Goal: Navigation & Orientation: Go to known website

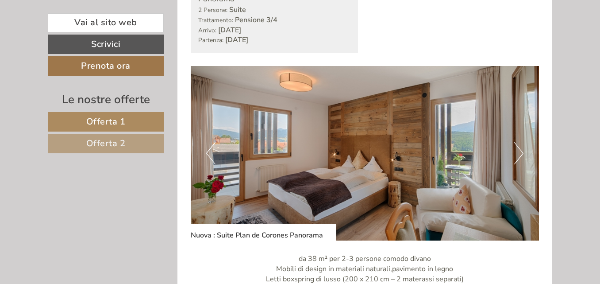
scroll to position [1134, 0]
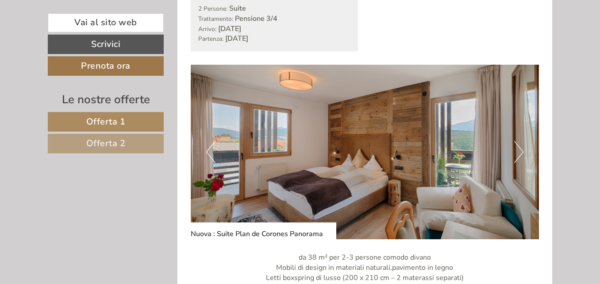
click at [515, 154] on button "Next" at bounding box center [519, 152] width 9 height 22
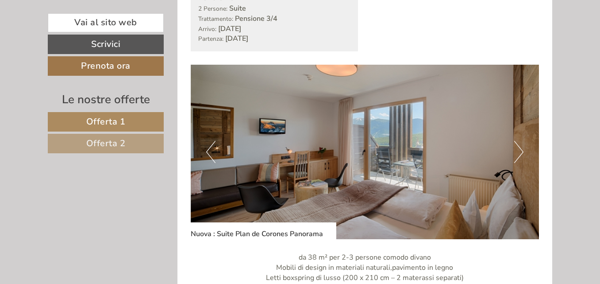
click at [515, 154] on button "Next" at bounding box center [519, 152] width 9 height 22
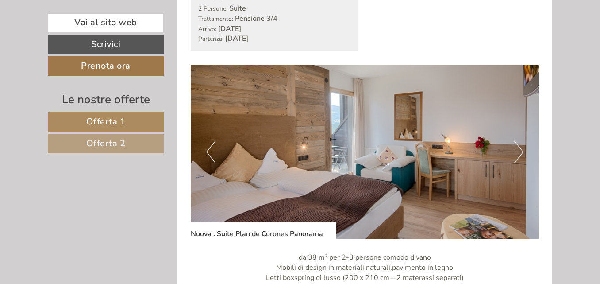
click at [515, 154] on button "Next" at bounding box center [519, 152] width 9 height 22
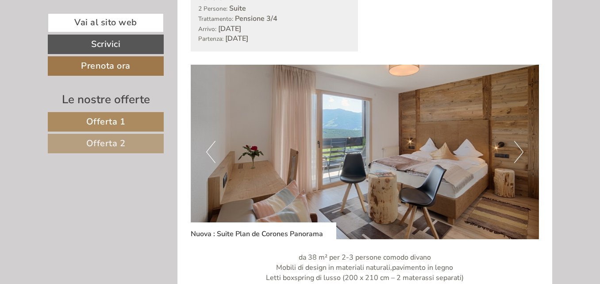
click at [515, 154] on button "Next" at bounding box center [519, 152] width 9 height 22
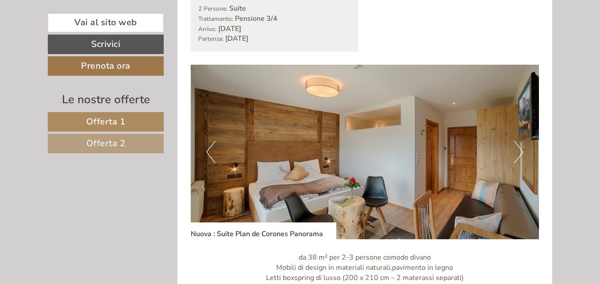
click at [515, 154] on button "Next" at bounding box center [519, 152] width 9 height 22
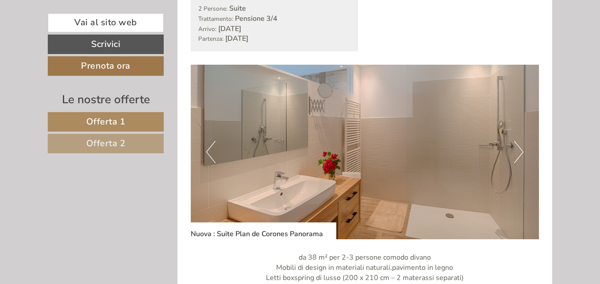
click at [515, 154] on button "Next" at bounding box center [519, 152] width 9 height 22
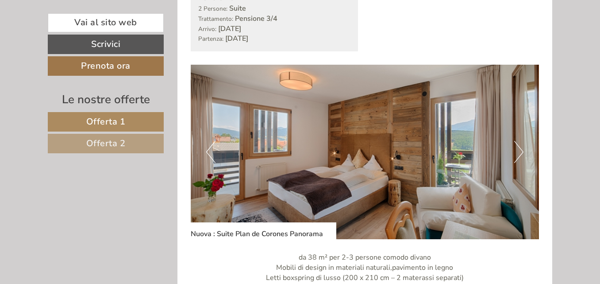
click at [214, 147] on button "Previous" at bounding box center [210, 152] width 9 height 22
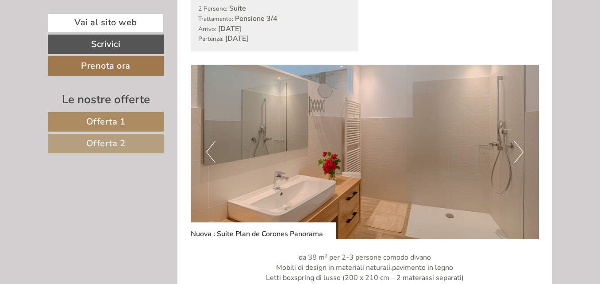
click at [516, 146] on button "Next" at bounding box center [519, 152] width 9 height 22
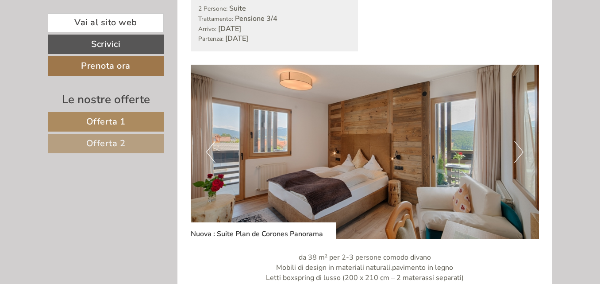
click at [516, 146] on button "Next" at bounding box center [519, 152] width 9 height 22
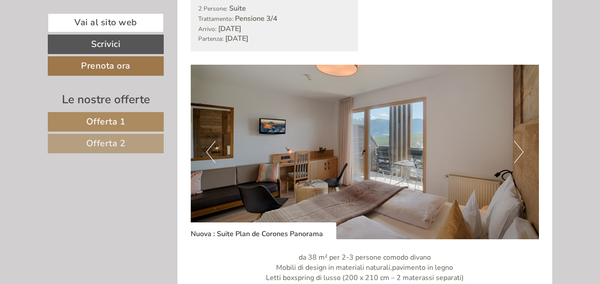
click at [516, 146] on button "Next" at bounding box center [519, 152] width 9 height 22
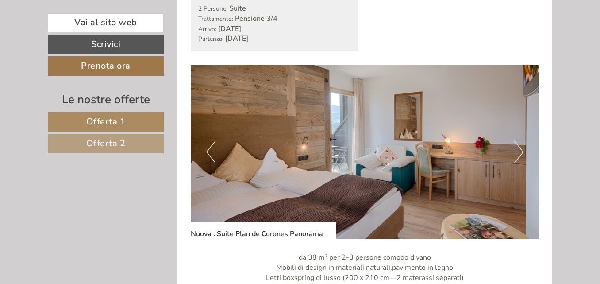
click at [516, 146] on button "Next" at bounding box center [519, 152] width 9 height 22
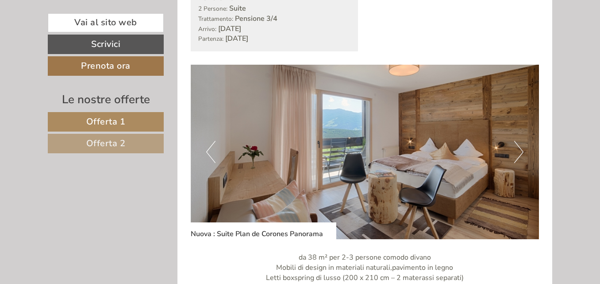
click at [516, 146] on button "Next" at bounding box center [519, 152] width 9 height 22
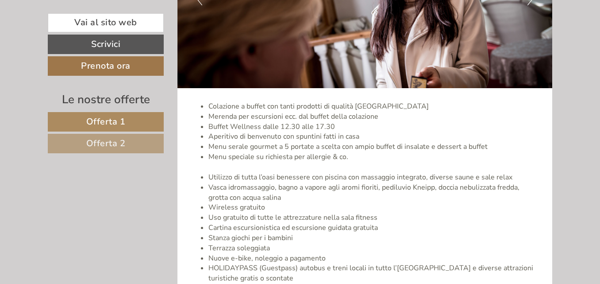
scroll to position [1807, 0]
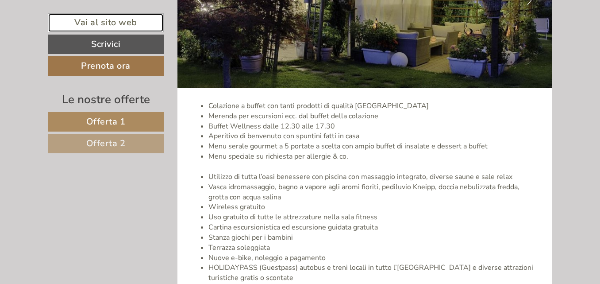
click at [81, 20] on link "Vai al sito web" at bounding box center [106, 22] width 116 height 19
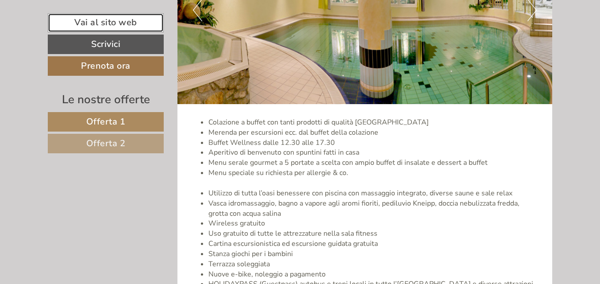
scroll to position [1707, 0]
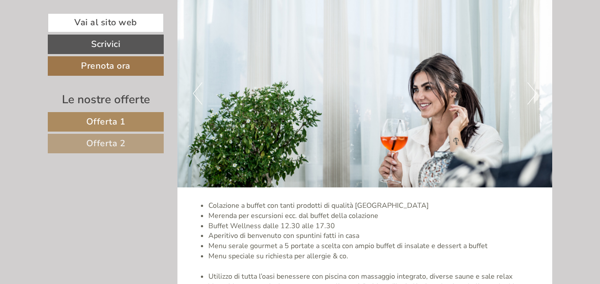
click at [536, 93] on button "Next" at bounding box center [532, 93] width 9 height 22
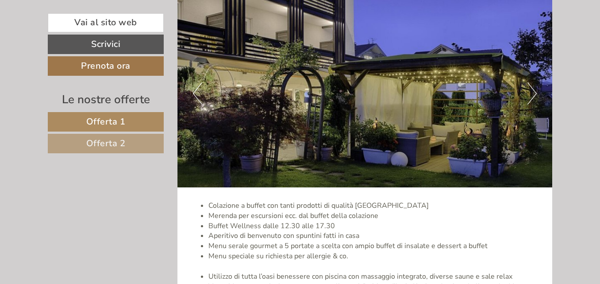
click at [536, 93] on button "Next" at bounding box center [532, 93] width 9 height 22
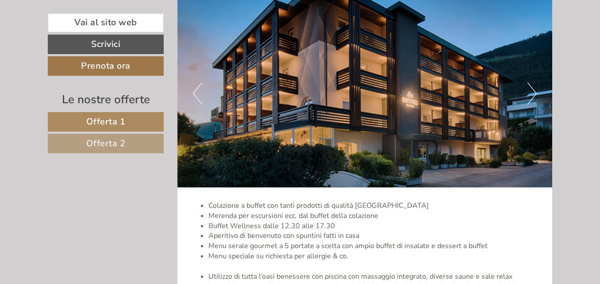
click at [536, 93] on button "Next" at bounding box center [532, 93] width 9 height 22
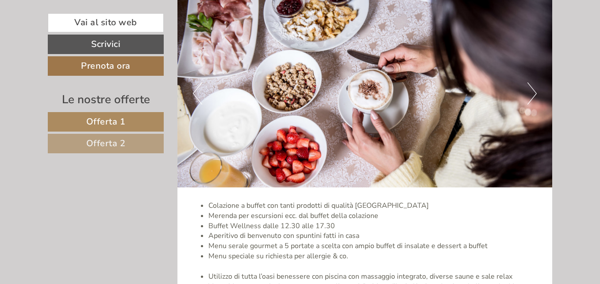
click at [536, 93] on button "Next" at bounding box center [532, 93] width 9 height 22
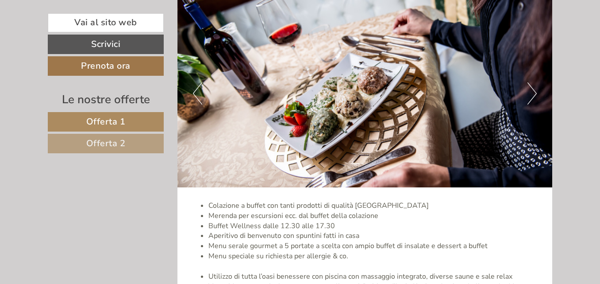
click at [536, 93] on button "Next" at bounding box center [532, 93] width 9 height 22
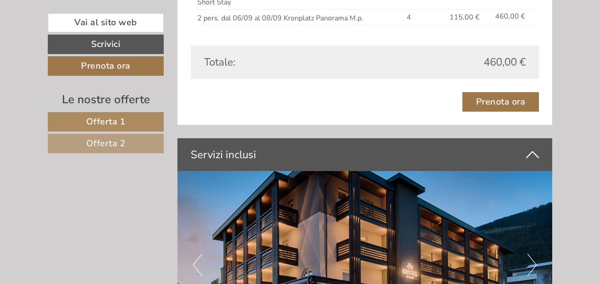
scroll to position [1287, 0]
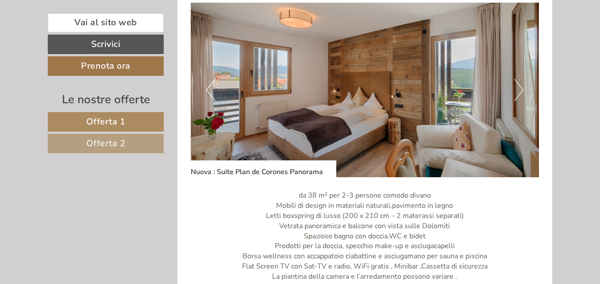
scroll to position [1183, 0]
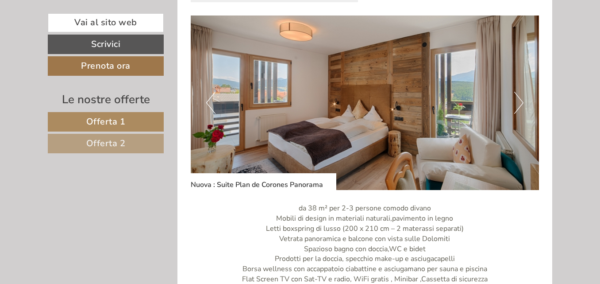
click at [519, 98] on button "Next" at bounding box center [519, 103] width 9 height 22
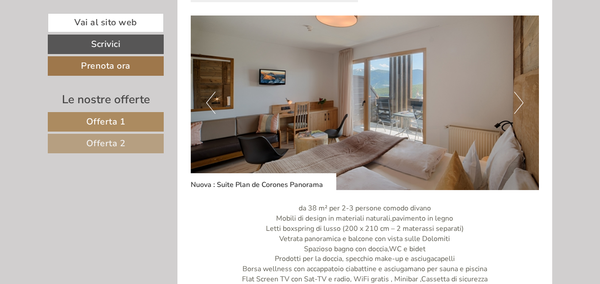
click at [519, 98] on button "Next" at bounding box center [519, 103] width 9 height 22
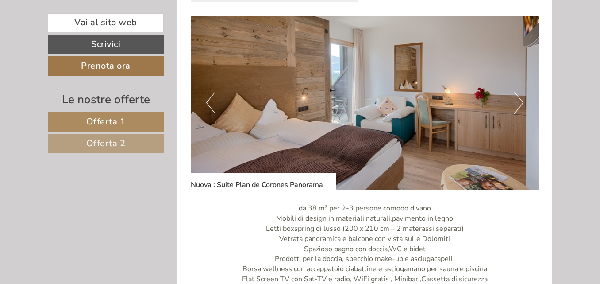
click at [519, 98] on button "Next" at bounding box center [519, 103] width 9 height 22
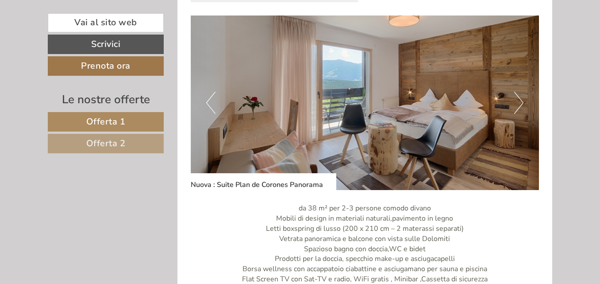
click at [519, 98] on button "Next" at bounding box center [519, 103] width 9 height 22
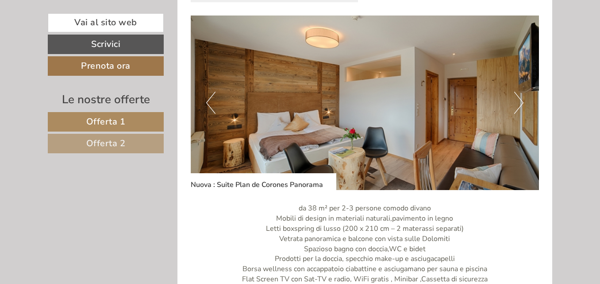
click at [519, 98] on button "Next" at bounding box center [519, 103] width 9 height 22
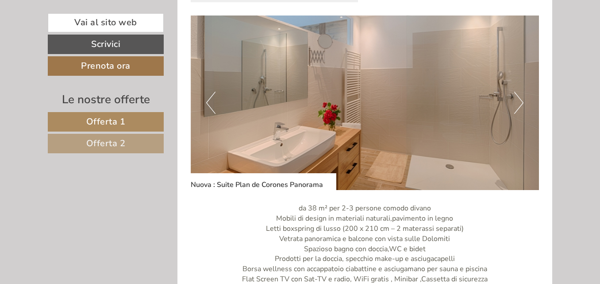
click at [519, 98] on button "Next" at bounding box center [519, 103] width 9 height 22
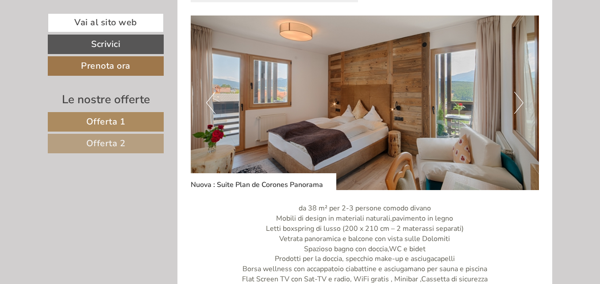
click at [519, 98] on button "Next" at bounding box center [519, 103] width 9 height 22
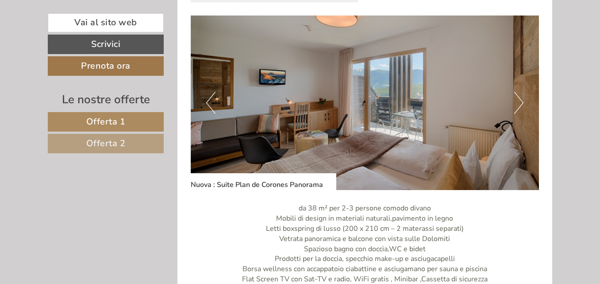
click at [519, 98] on button "Next" at bounding box center [519, 103] width 9 height 22
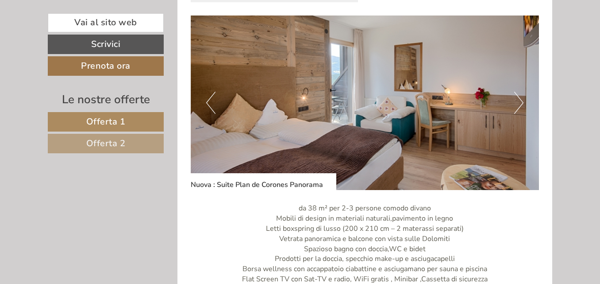
click at [519, 98] on button "Next" at bounding box center [519, 103] width 9 height 22
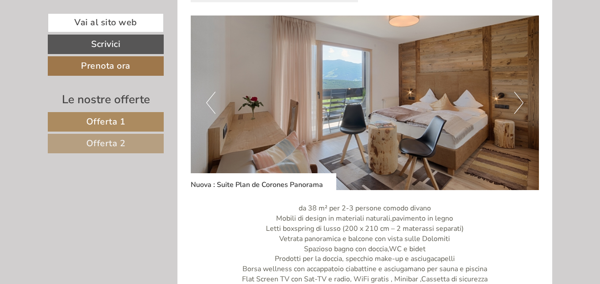
click at [405, 76] on img at bounding box center [365, 102] width 349 height 174
click at [407, 94] on img at bounding box center [365, 102] width 349 height 174
click at [516, 174] on img at bounding box center [365, 102] width 349 height 174
click at [519, 102] on button "Next" at bounding box center [519, 103] width 9 height 22
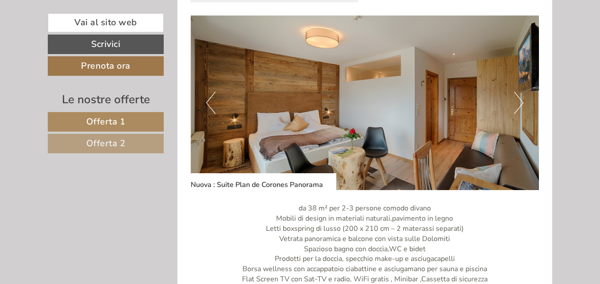
click at [519, 102] on button "Next" at bounding box center [519, 103] width 9 height 22
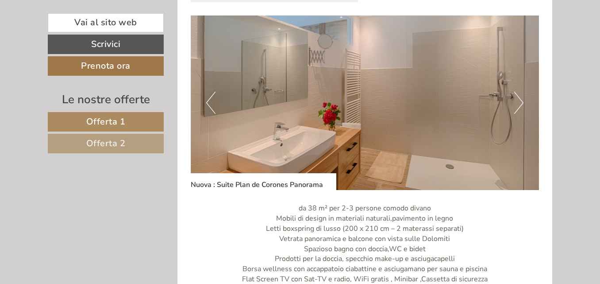
click at [519, 102] on button "Next" at bounding box center [519, 103] width 9 height 22
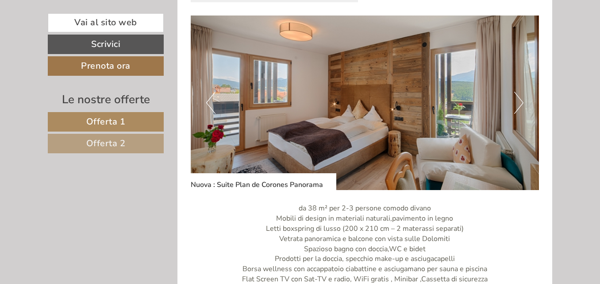
click at [519, 102] on button "Next" at bounding box center [519, 103] width 9 height 22
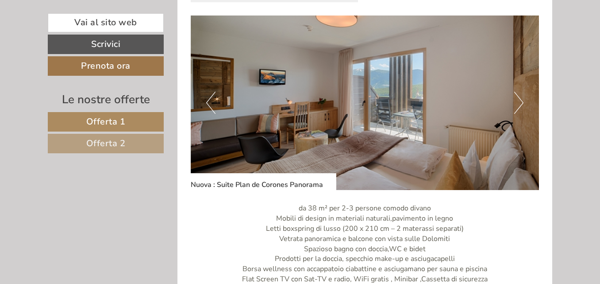
click at [521, 104] on button "Next" at bounding box center [519, 103] width 9 height 22
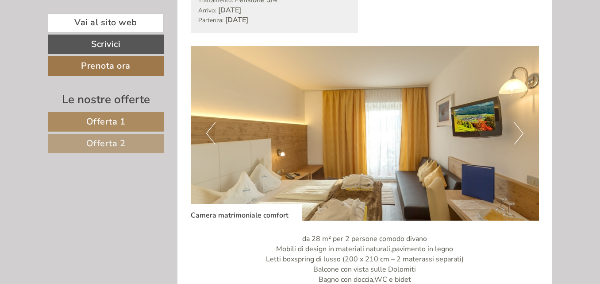
scroll to position [541, 0]
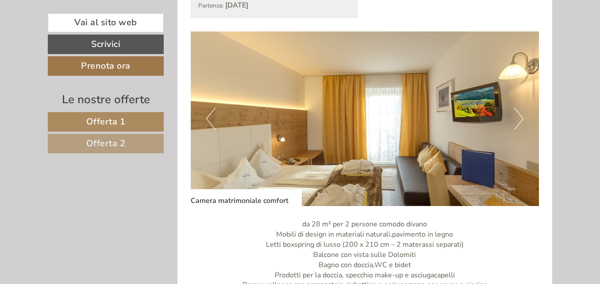
click at [514, 123] on img at bounding box center [365, 118] width 349 height 174
click at [515, 122] on button "Next" at bounding box center [519, 119] width 9 height 22
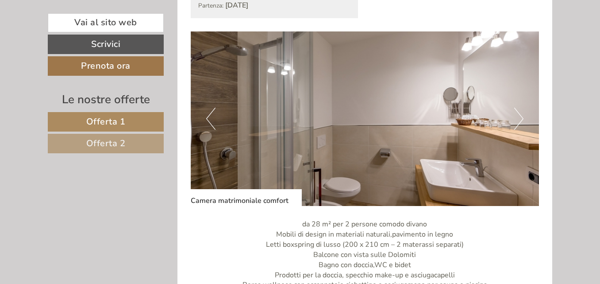
click at [515, 122] on button "Next" at bounding box center [519, 119] width 9 height 22
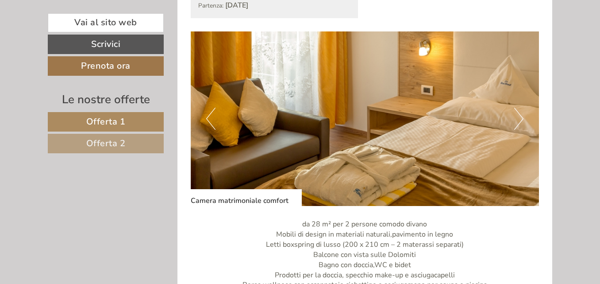
click at [515, 122] on button "Next" at bounding box center [519, 119] width 9 height 22
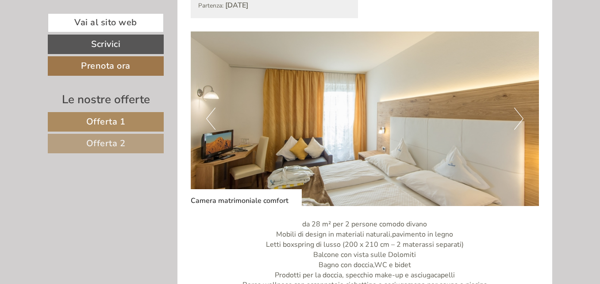
click at [515, 122] on button "Next" at bounding box center [519, 119] width 9 height 22
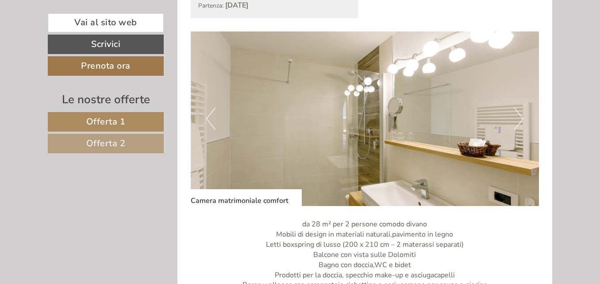
click at [515, 122] on button "Next" at bounding box center [519, 119] width 9 height 22
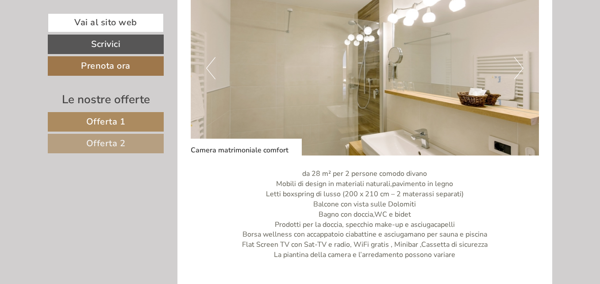
scroll to position [594, 0]
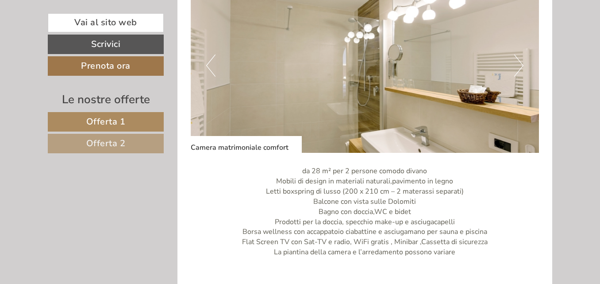
click at [519, 57] on button "Next" at bounding box center [519, 65] width 9 height 22
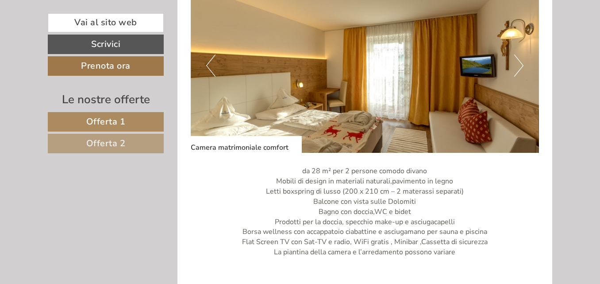
click at [519, 57] on button "Next" at bounding box center [519, 65] width 9 height 22
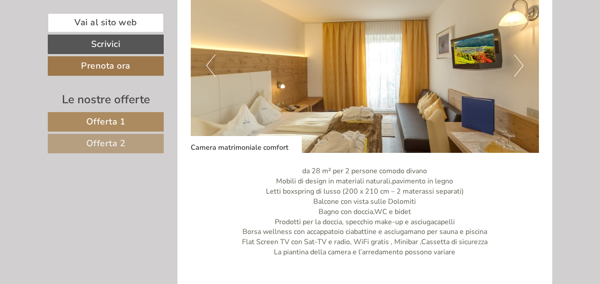
click at [519, 57] on button "Next" at bounding box center [519, 65] width 9 height 22
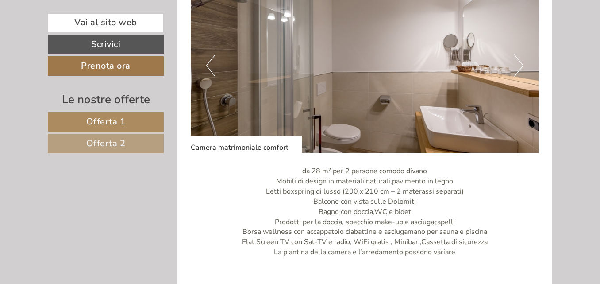
click at [519, 57] on button "Next" at bounding box center [519, 65] width 9 height 22
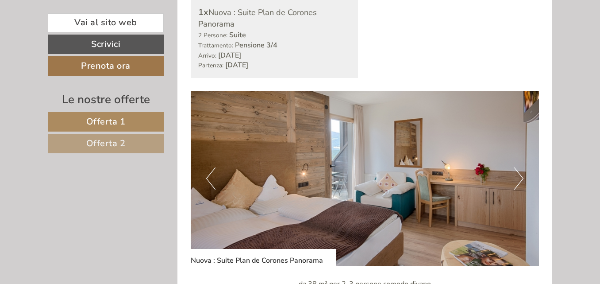
scroll to position [1108, 0]
click at [519, 180] on button "Next" at bounding box center [519, 178] width 9 height 22
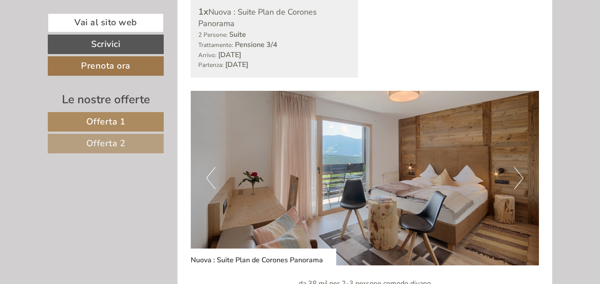
click at [519, 180] on button "Next" at bounding box center [519, 178] width 9 height 22
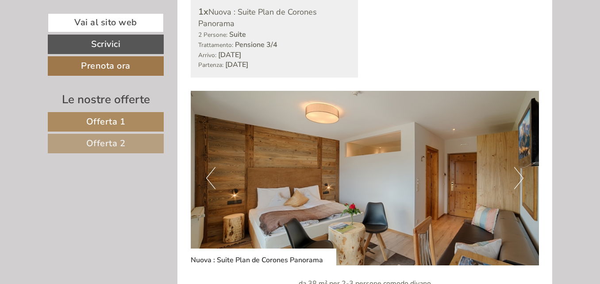
click at [519, 180] on button "Next" at bounding box center [519, 178] width 9 height 22
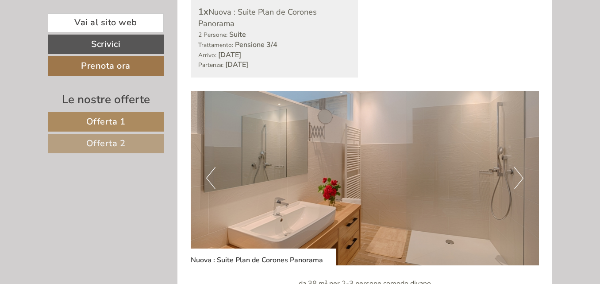
click at [519, 180] on button "Next" at bounding box center [519, 178] width 9 height 22
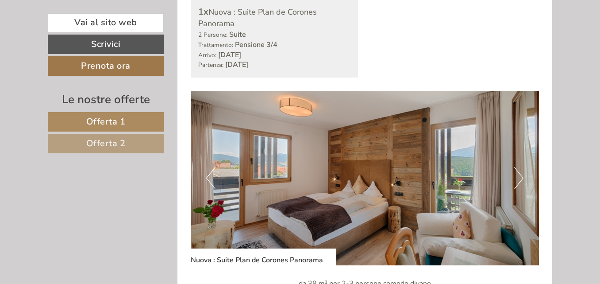
click at [519, 180] on button "Next" at bounding box center [519, 178] width 9 height 22
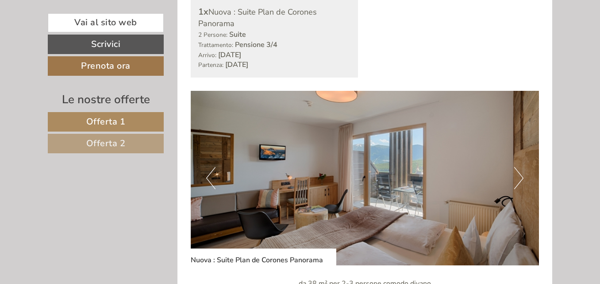
click at [519, 180] on button "Next" at bounding box center [519, 178] width 9 height 22
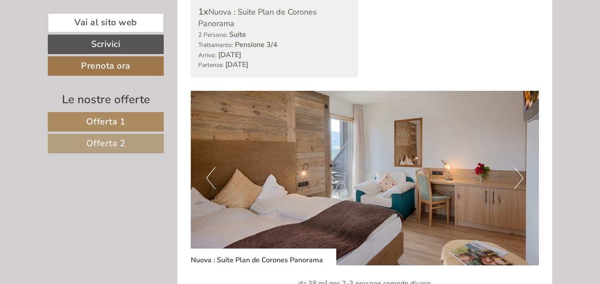
click at [519, 180] on button "Next" at bounding box center [519, 178] width 9 height 22
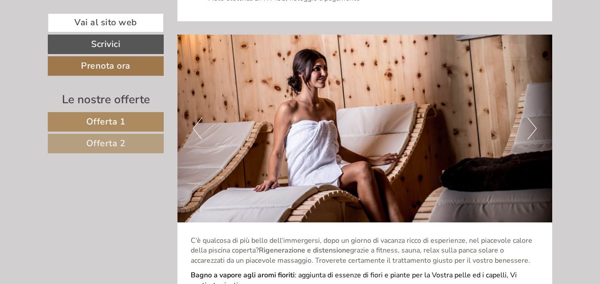
scroll to position [2123, 0]
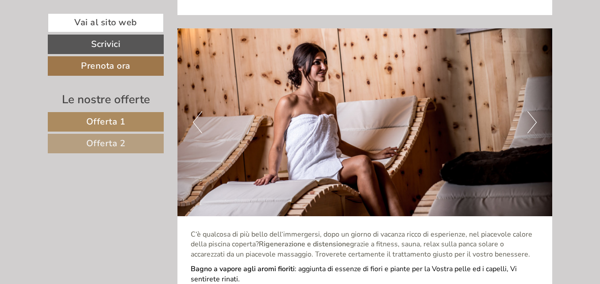
click at [531, 124] on button "Next" at bounding box center [532, 122] width 9 height 22
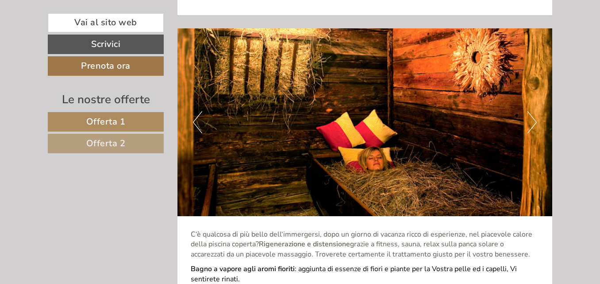
click at [531, 124] on button "Next" at bounding box center [532, 122] width 9 height 22
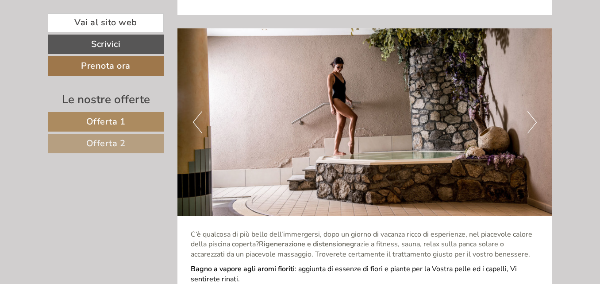
click at [531, 124] on button "Next" at bounding box center [532, 122] width 9 height 22
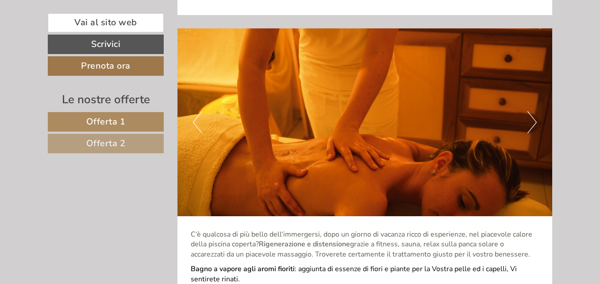
click at [531, 124] on button "Next" at bounding box center [532, 122] width 9 height 22
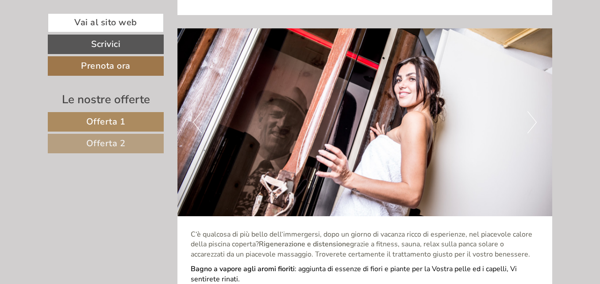
click at [531, 124] on button "Next" at bounding box center [532, 122] width 9 height 22
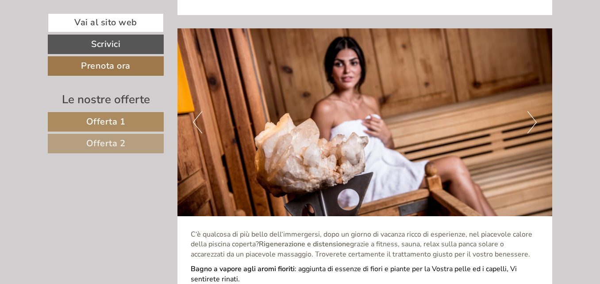
click at [531, 124] on button "Next" at bounding box center [532, 122] width 9 height 22
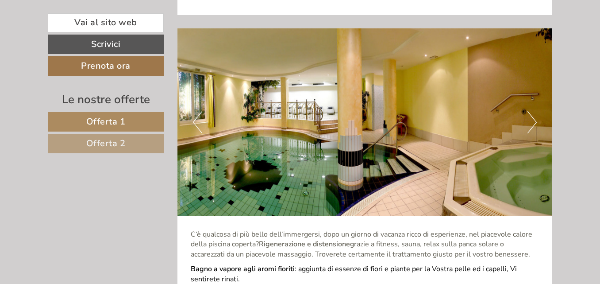
click at [531, 124] on button "Next" at bounding box center [532, 122] width 9 height 22
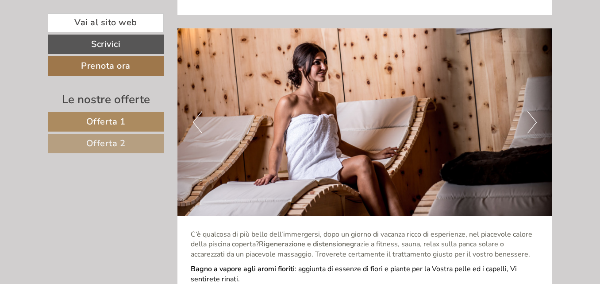
click at [531, 124] on button "Next" at bounding box center [532, 122] width 9 height 22
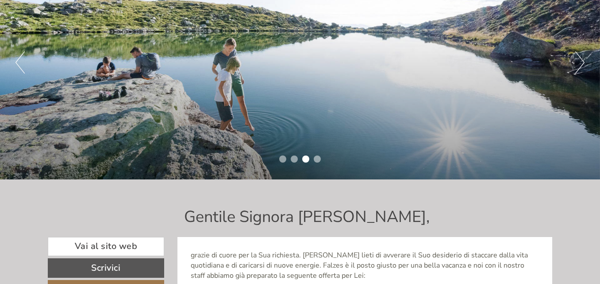
scroll to position [64, 0]
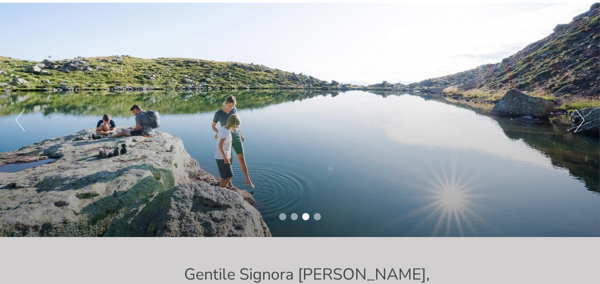
click at [578, 114] on button "Next" at bounding box center [580, 120] width 9 height 22
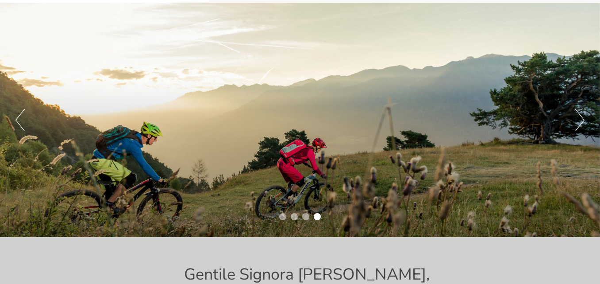
click at [578, 114] on button "Next" at bounding box center [580, 120] width 9 height 22
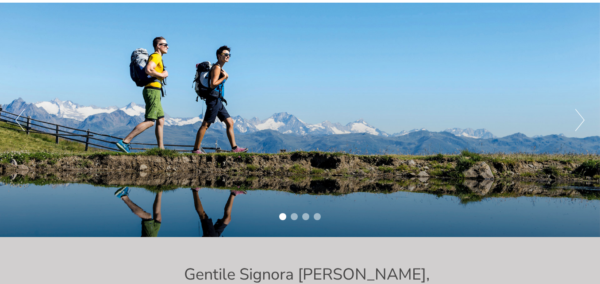
click at [578, 114] on button "Next" at bounding box center [580, 120] width 9 height 22
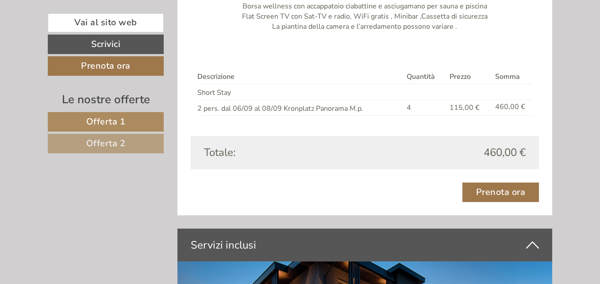
scroll to position [1693, 0]
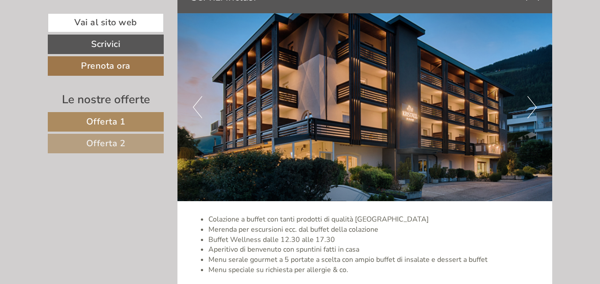
click at [533, 108] on button "Next" at bounding box center [532, 107] width 9 height 22
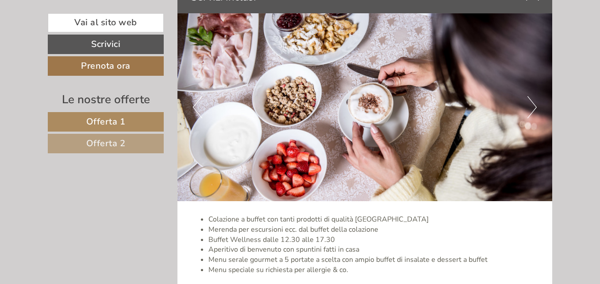
click at [533, 108] on button "Next" at bounding box center [532, 107] width 9 height 22
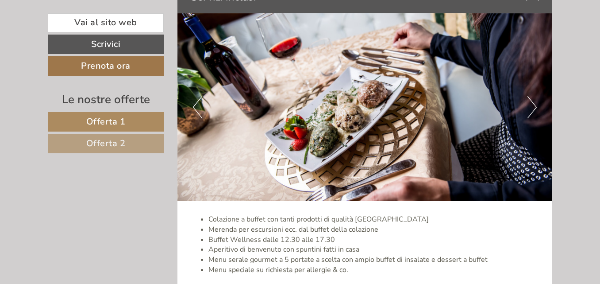
click at [533, 108] on button "Next" at bounding box center [532, 107] width 9 height 22
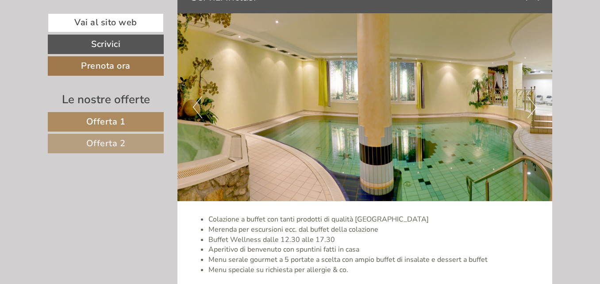
click at [533, 108] on button "Next" at bounding box center [532, 107] width 9 height 22
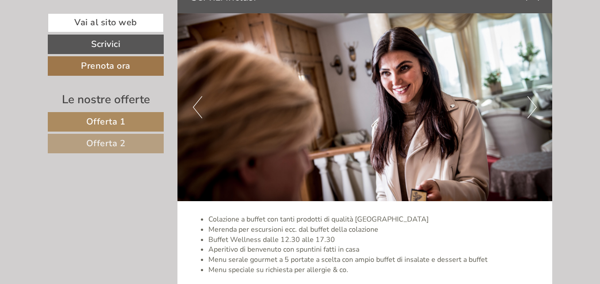
click at [533, 108] on button "Next" at bounding box center [532, 107] width 9 height 22
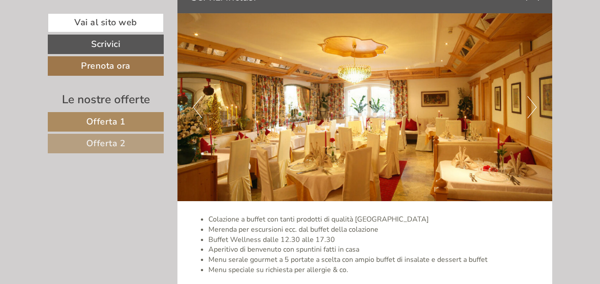
click at [533, 108] on button "Next" at bounding box center [532, 107] width 9 height 22
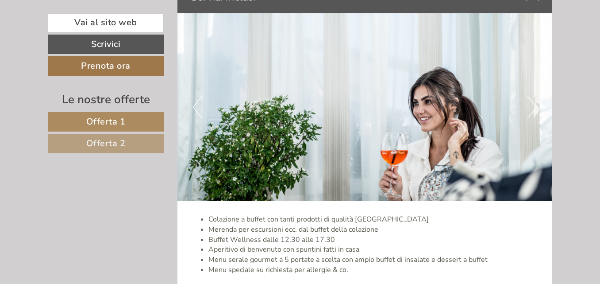
click at [533, 108] on button "Next" at bounding box center [532, 107] width 9 height 22
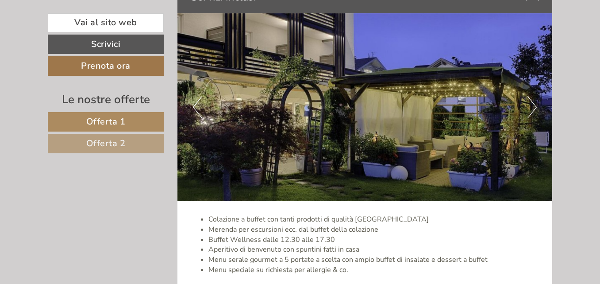
click at [533, 108] on button "Next" at bounding box center [532, 107] width 9 height 22
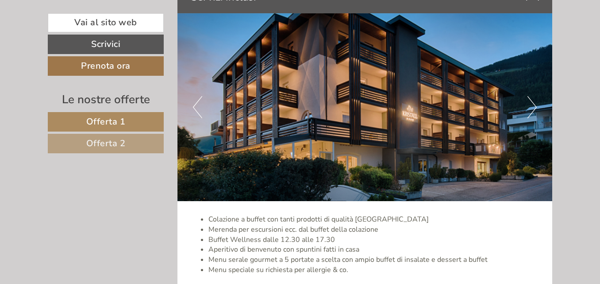
click at [533, 108] on button "Next" at bounding box center [532, 107] width 9 height 22
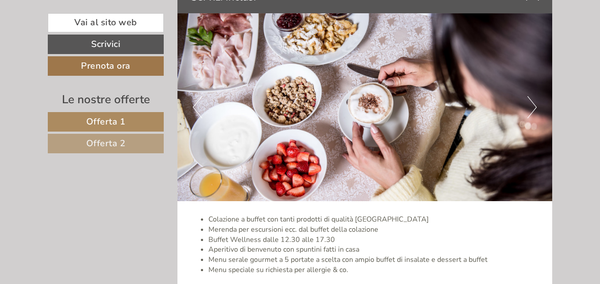
click at [533, 108] on button "Next" at bounding box center [532, 107] width 9 height 22
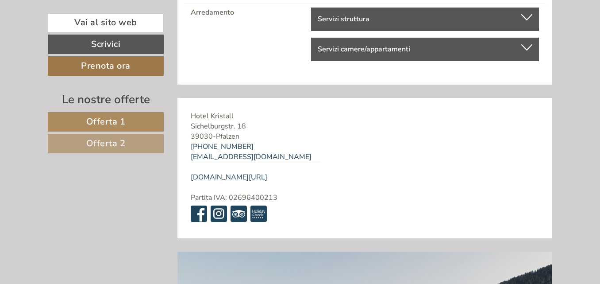
scroll to position [3677, 0]
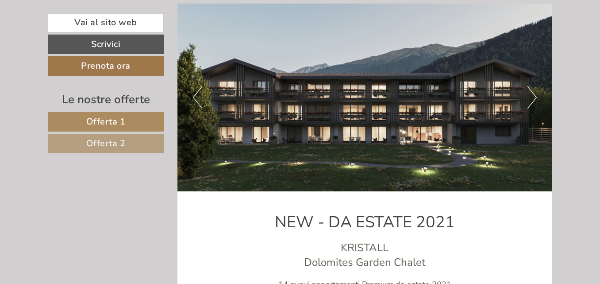
click at [535, 86] on button "Next" at bounding box center [532, 97] width 9 height 22
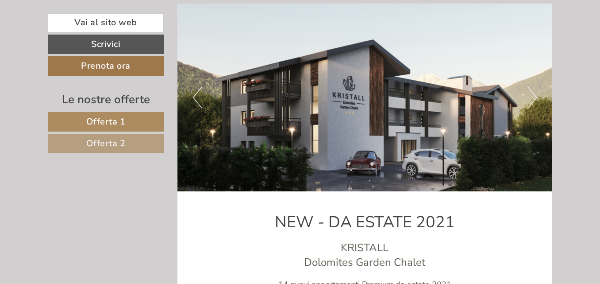
click at [532, 87] on button "Next" at bounding box center [532, 97] width 9 height 22
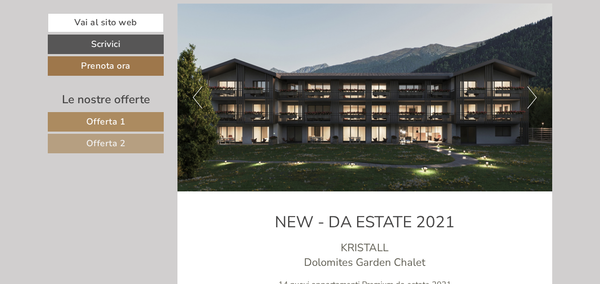
click at [532, 87] on button "Next" at bounding box center [532, 97] width 9 height 22
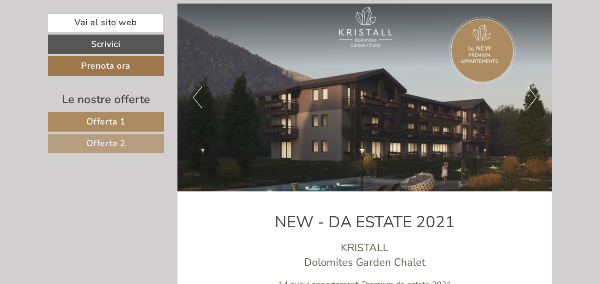
click at [532, 87] on button "Next" at bounding box center [532, 97] width 9 height 22
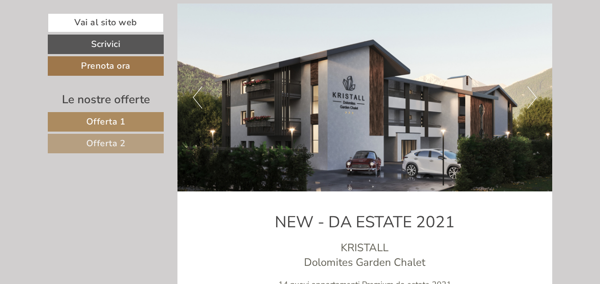
click at [532, 87] on button "Next" at bounding box center [532, 97] width 9 height 22
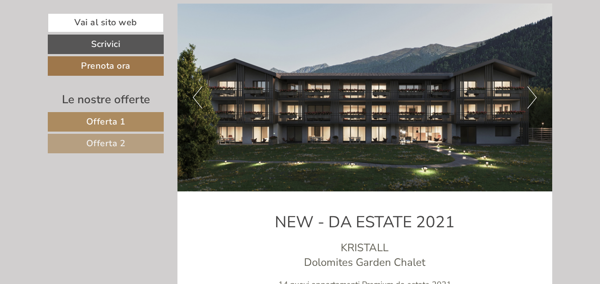
click at [532, 87] on button "Next" at bounding box center [532, 97] width 9 height 22
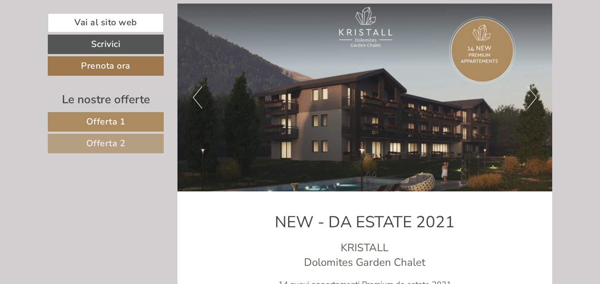
click at [532, 87] on button "Next" at bounding box center [532, 97] width 9 height 22
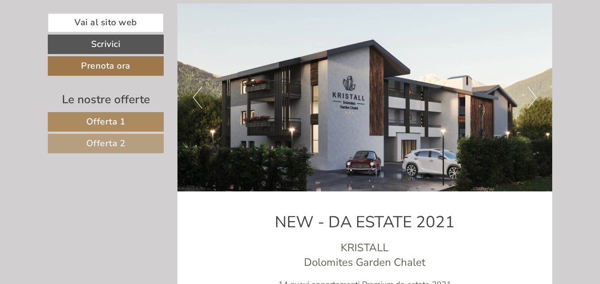
click at [532, 87] on button "Next" at bounding box center [532, 97] width 9 height 22
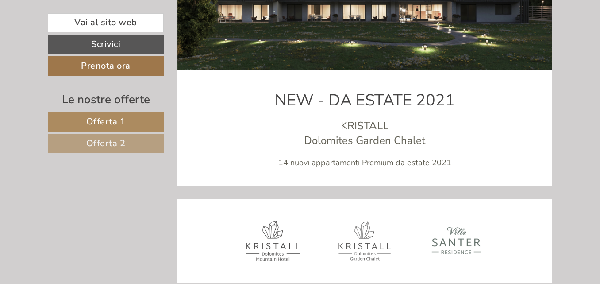
scroll to position [3818, 0]
